Goal: Complete application form: Complete application form

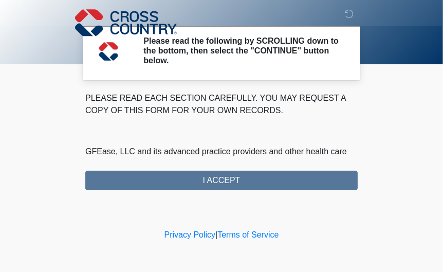
scroll to position [730, 0]
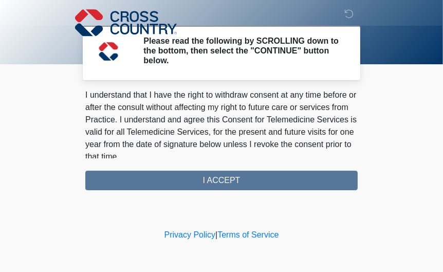
click at [242, 184] on div "PLEASE READ EACH SECTION CAREFULLY. YOU MAY REQUEST A COPY OF THIS FORM FOR YOU…" at bounding box center [221, 141] width 272 height 98
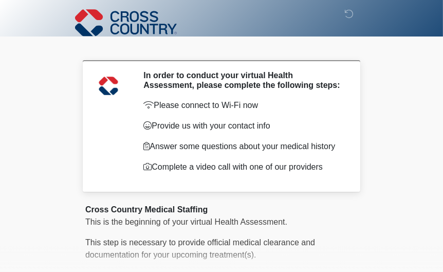
scroll to position [97, 0]
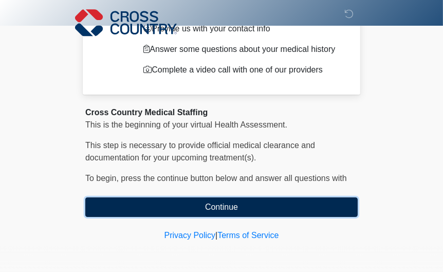
click at [205, 197] on button "Continue" at bounding box center [221, 207] width 272 height 20
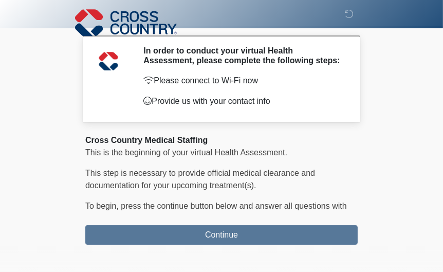
scroll to position [0, 0]
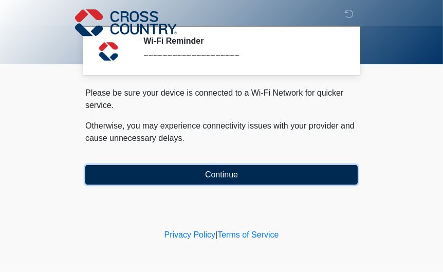
click at [234, 171] on button "Continue" at bounding box center [221, 175] width 272 height 20
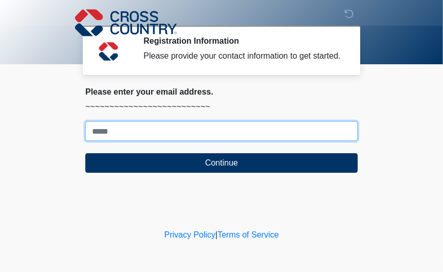
click at [153, 140] on input "Where should we email your response?" at bounding box center [221, 131] width 272 height 20
type input "**********"
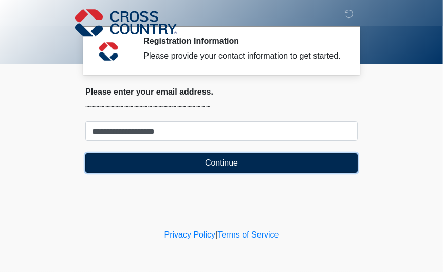
click at [213, 173] on button "Continue" at bounding box center [221, 163] width 272 height 20
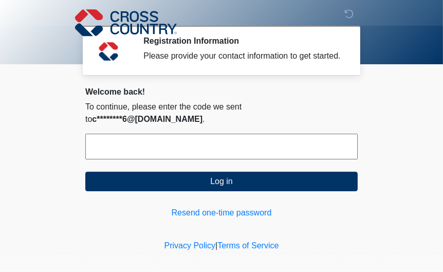
click at [175, 142] on input "text" at bounding box center [221, 146] width 272 height 26
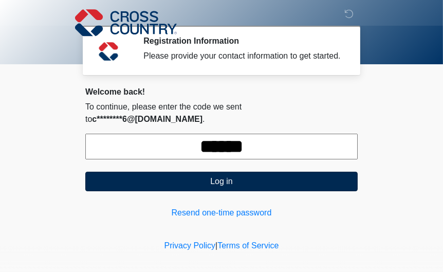
type input "******"
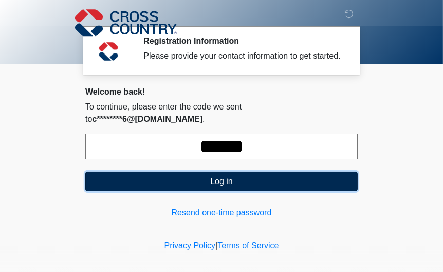
click at [165, 175] on button "Log in" at bounding box center [221, 181] width 272 height 20
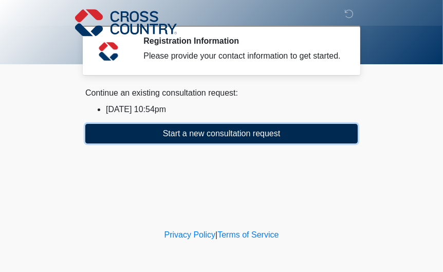
click at [168, 143] on button "Start a new consultation request" at bounding box center [221, 134] width 272 height 20
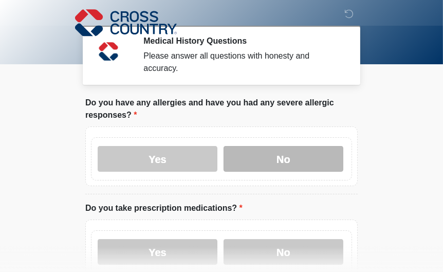
click at [236, 154] on label "No" at bounding box center [283, 159] width 120 height 26
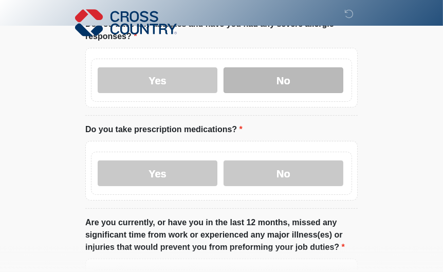
scroll to position [81, 0]
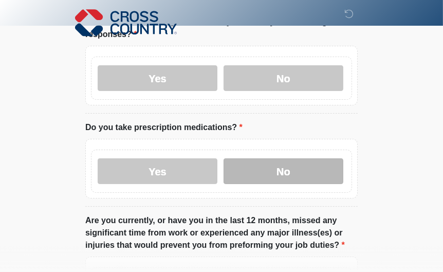
click at [238, 159] on label "No" at bounding box center [283, 171] width 120 height 26
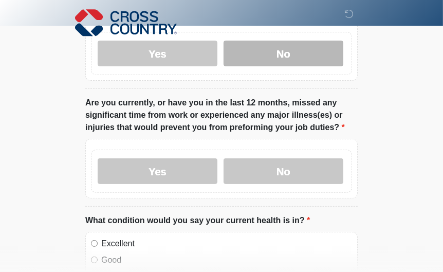
scroll to position [196, 0]
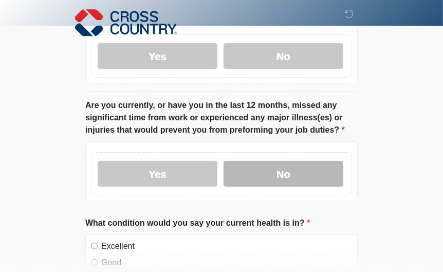
click at [259, 168] on label "No" at bounding box center [283, 174] width 120 height 26
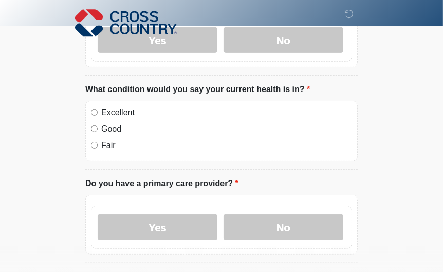
scroll to position [331, 0]
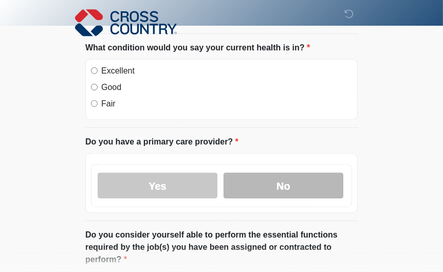
click at [255, 176] on label "No" at bounding box center [283, 186] width 120 height 26
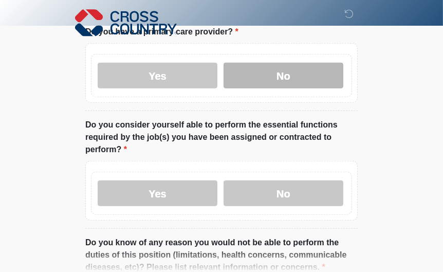
scroll to position [484, 0]
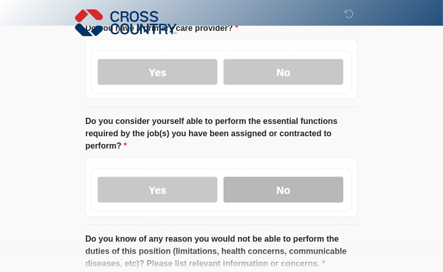
click at [259, 177] on label "No" at bounding box center [283, 190] width 120 height 26
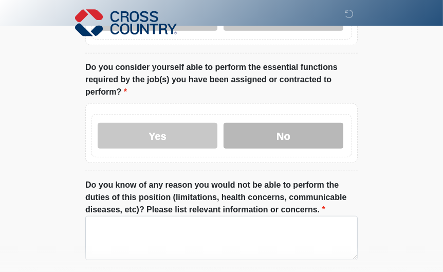
scroll to position [603, 0]
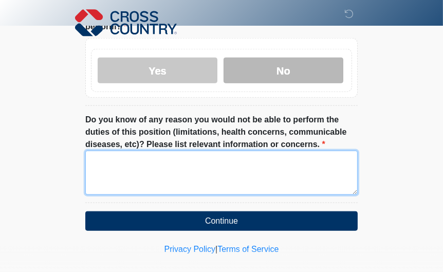
click at [259, 168] on textarea "Do you know of any reason you would not be able to perform the duties of this p…" at bounding box center [221, 172] width 272 height 44
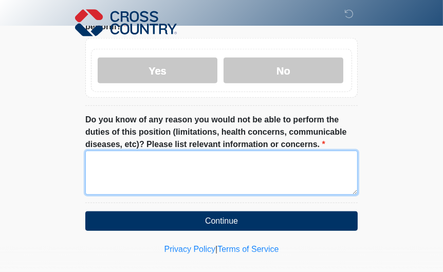
type textarea "*"
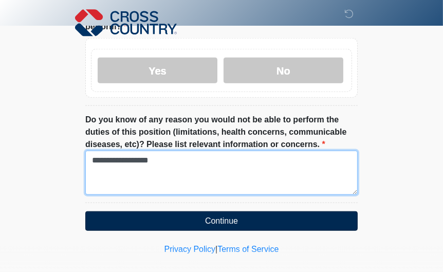
type textarea "**********"
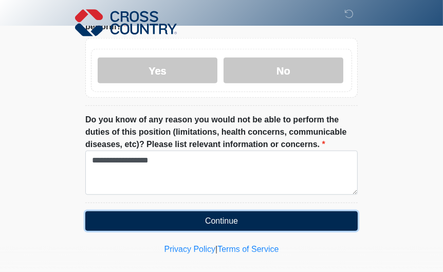
click at [233, 211] on button "Continue" at bounding box center [221, 221] width 272 height 20
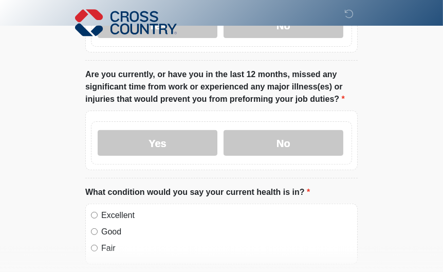
scroll to position [0, 0]
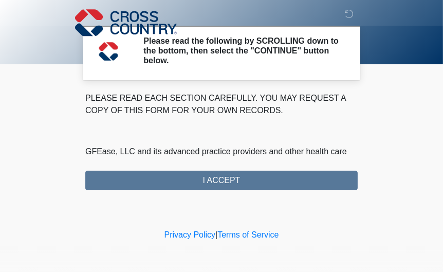
click at [214, 178] on div "PLEASE READ EACH SECTION CAREFULLY. YOU MAY REQUEST A COPY OF THIS FORM FOR YOU…" at bounding box center [221, 141] width 272 height 98
click at [218, 172] on div "PLEASE READ EACH SECTION CAREFULLY. YOU MAY REQUEST A COPY OF THIS FORM FOR YOU…" at bounding box center [221, 141] width 272 height 98
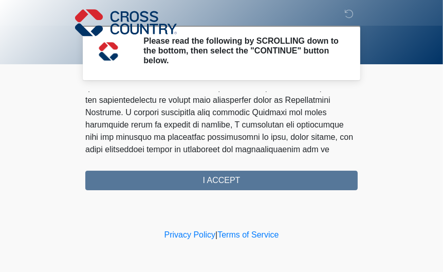
scroll to position [730, 0]
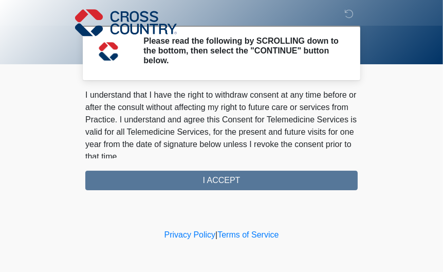
click at [215, 175] on div "PLEASE READ EACH SECTION CAREFULLY. YOU MAY REQUEST A COPY OF THIS FORM FOR YOU…" at bounding box center [221, 141] width 272 height 98
click at [224, 173] on div "PLEASE READ EACH SECTION CAREFULLY. YOU MAY REQUEST A COPY OF THIS FORM FOR YOU…" at bounding box center [221, 141] width 272 height 98
click at [243, 48] on h2 "Please read the following by SCROLLING down to the bottom, then select the "CON…" at bounding box center [242, 51] width 199 height 30
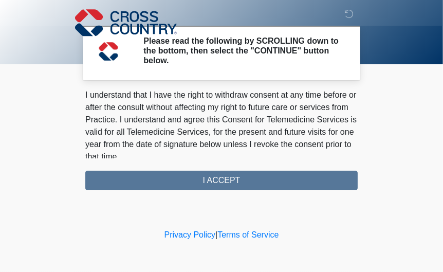
click at [226, 176] on div "PLEASE READ EACH SECTION CAREFULLY. YOU MAY REQUEST A COPY OF THIS FORM FOR YOU…" at bounding box center [221, 141] width 272 height 98
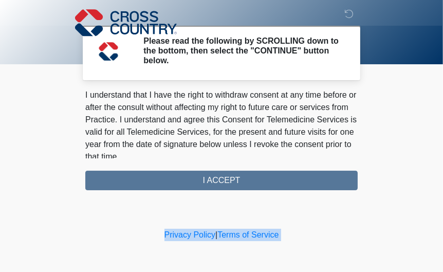
click at [226, 176] on div "PLEASE READ EACH SECTION CAREFULLY. YOU MAY REQUEST A COPY OF THIS FORM FOR YOU…" at bounding box center [221, 141] width 272 height 98
click at [225, 174] on div "PLEASE READ EACH SECTION CAREFULLY. YOU MAY REQUEST A COPY OF THIS FORM FOR YOU…" at bounding box center [221, 141] width 272 height 98
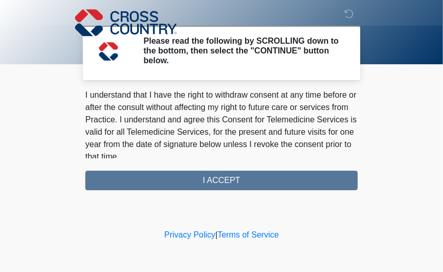
click at [225, 174] on div "PLEASE READ EACH SECTION CAREFULLY. YOU MAY REQUEST A COPY OF THIS FORM FOR YOU…" at bounding box center [221, 141] width 272 height 98
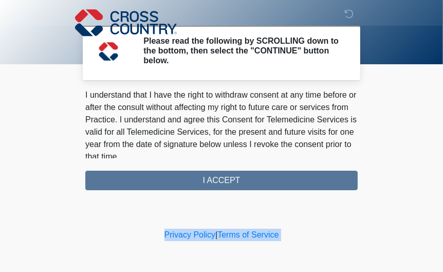
click at [225, 174] on div "PLEASE READ EACH SECTION CAREFULLY. YOU MAY REQUEST A COPY OF THIS FORM FOR YOU…" at bounding box center [221, 141] width 272 height 98
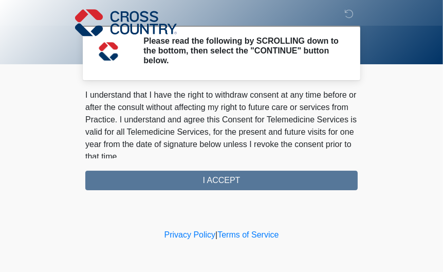
click at [225, 174] on div "PLEASE READ EACH SECTION CAREFULLY. YOU MAY REQUEST A COPY OF THIS FORM FOR YOU…" at bounding box center [221, 141] width 272 height 98
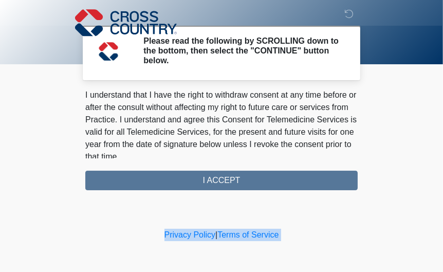
click at [225, 174] on div "PLEASE READ EACH SECTION CAREFULLY. YOU MAY REQUEST A COPY OF THIS FORM FOR YOU…" at bounding box center [221, 141] width 272 height 98
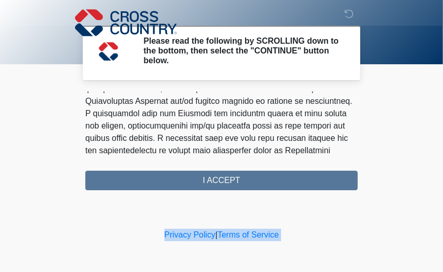
scroll to position [446, 0]
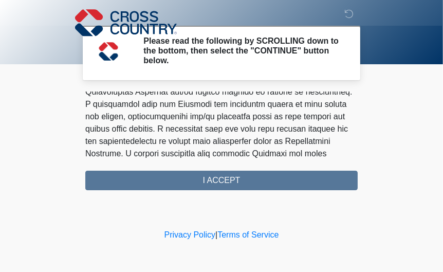
click at [162, 171] on div "PLEASE READ EACH SECTION CAREFULLY. YOU MAY REQUEST A COPY OF THIS FORM FOR YOU…" at bounding box center [221, 141] width 272 height 98
click at [215, 170] on div "PLEASE READ EACH SECTION CAREFULLY. YOU MAY REQUEST A COPY OF THIS FORM FOR YOU…" at bounding box center [221, 141] width 272 height 98
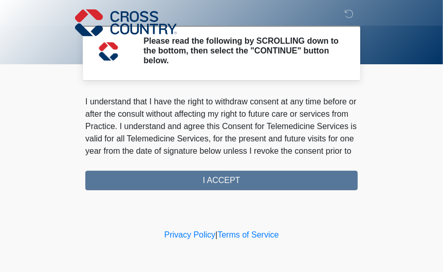
scroll to position [730, 0]
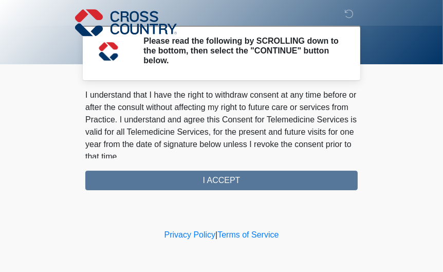
click at [212, 175] on div "PLEASE READ EACH SECTION CAREFULLY. YOU MAY REQUEST A COPY OF THIS FORM FOR YOU…" at bounding box center [221, 141] width 272 height 98
click at [243, 36] on div at bounding box center [214, 22] width 308 height 45
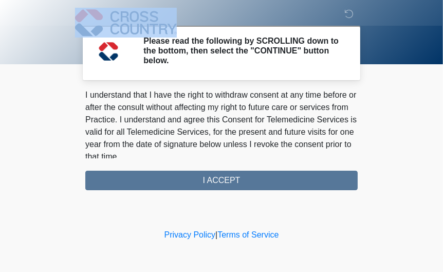
click at [243, 36] on div at bounding box center [214, 22] width 308 height 45
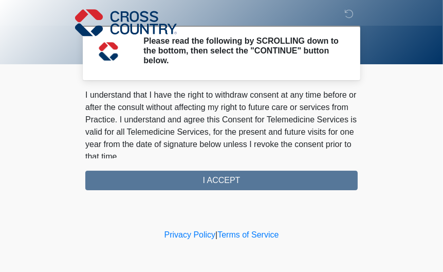
click at [197, 173] on div "PLEASE READ EACH SECTION CAREFULLY. YOU MAY REQUEST A COPY OF THIS FORM FOR YOU…" at bounding box center [221, 141] width 272 height 98
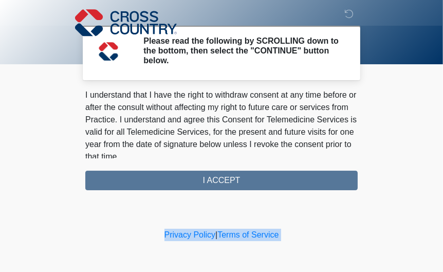
click at [197, 173] on div "PLEASE READ EACH SECTION CAREFULLY. YOU MAY REQUEST A COPY OF THIS FORM FOR YOU…" at bounding box center [221, 141] width 272 height 98
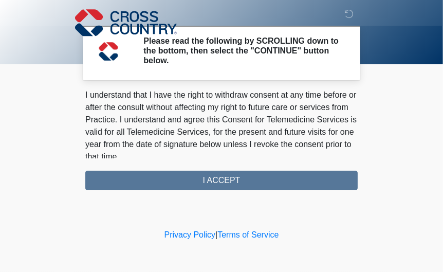
click at [197, 173] on div "PLEASE READ EACH SECTION CAREFULLY. YOU MAY REQUEST A COPY OF THIS FORM FOR YOU…" at bounding box center [221, 141] width 272 height 98
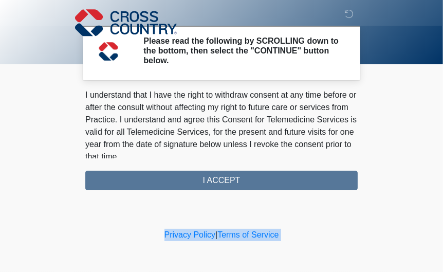
click at [197, 173] on div "PLEASE READ EACH SECTION CAREFULLY. YOU MAY REQUEST A COPY OF THIS FORM FOR YOU…" at bounding box center [221, 141] width 272 height 98
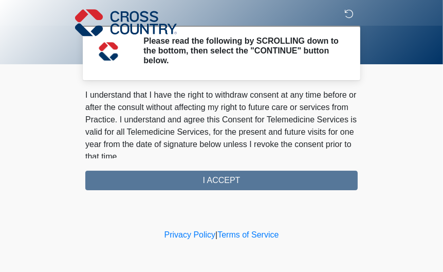
click at [352, 9] on icon at bounding box center [348, 13] width 9 height 9
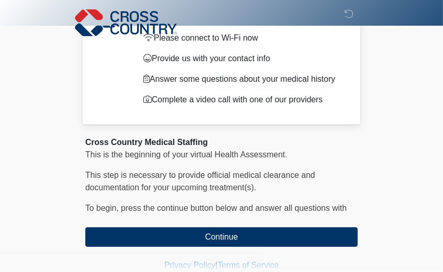
scroll to position [97, 0]
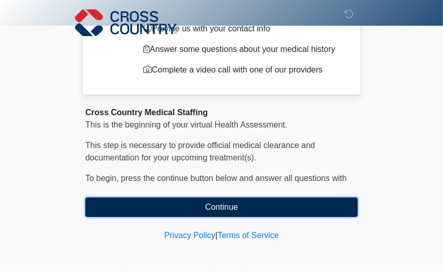
click at [224, 202] on button "Continue" at bounding box center [221, 207] width 272 height 20
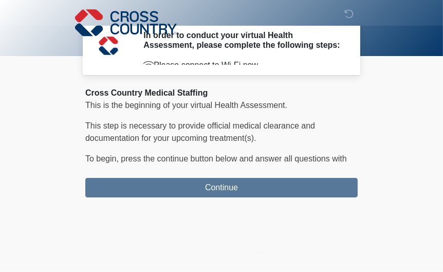
scroll to position [0, 0]
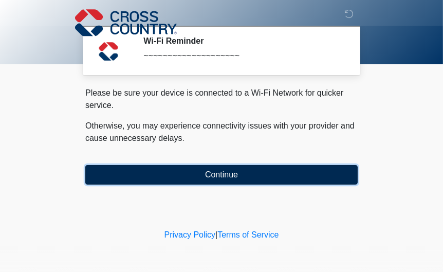
click at [231, 168] on button "Continue" at bounding box center [221, 175] width 272 height 20
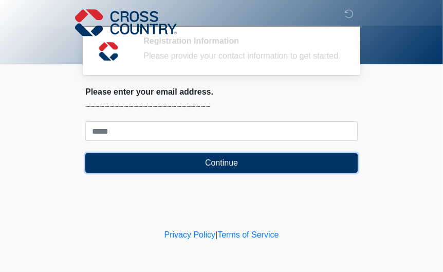
click at [231, 168] on button "Continue" at bounding box center [221, 163] width 272 height 20
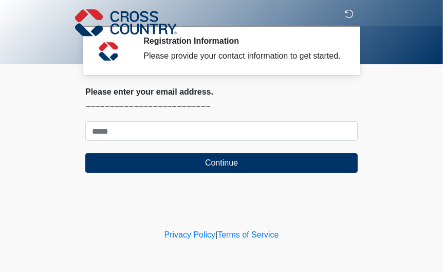
click at [348, 9] on icon at bounding box center [348, 13] width 9 height 9
